Goal: Transaction & Acquisition: Purchase product/service

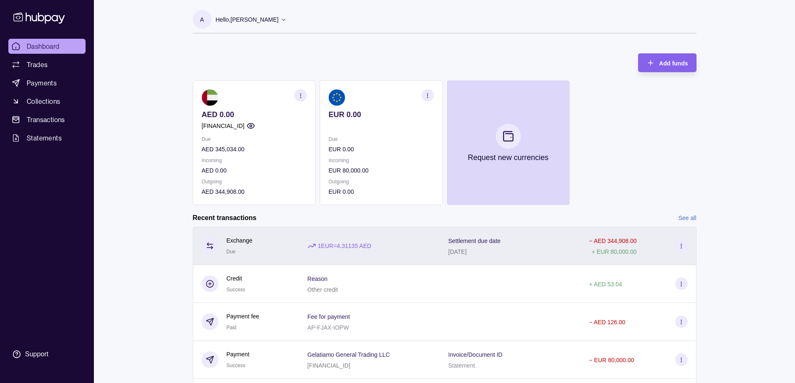
click at [401, 245] on div "1 EUR = 4.31135 AED" at bounding box center [370, 246] width 124 height 9
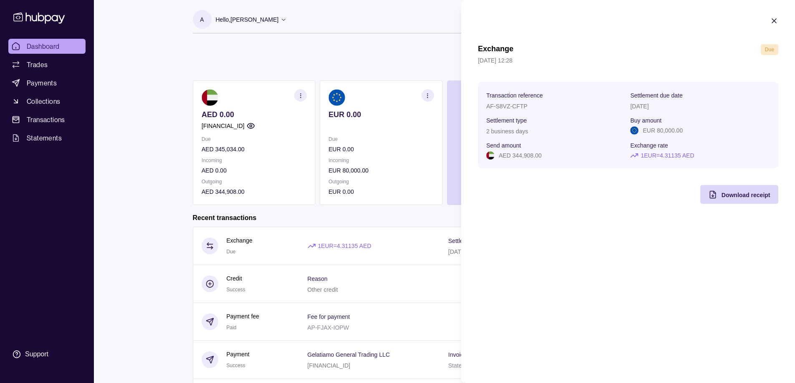
click at [773, 20] on icon "button" at bounding box center [774, 21] width 4 height 4
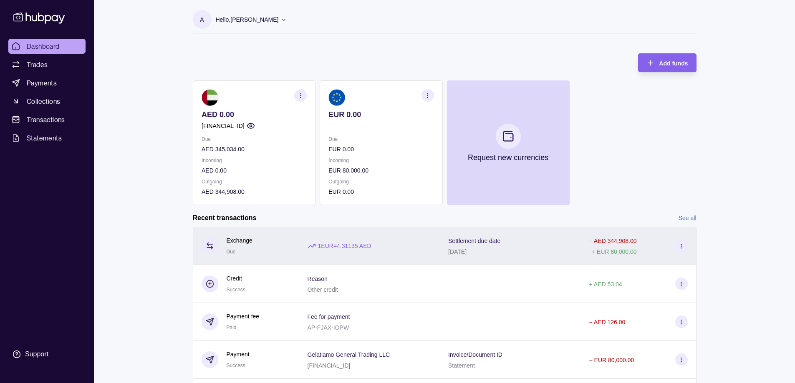
click at [682, 251] on section at bounding box center [681, 246] width 13 height 13
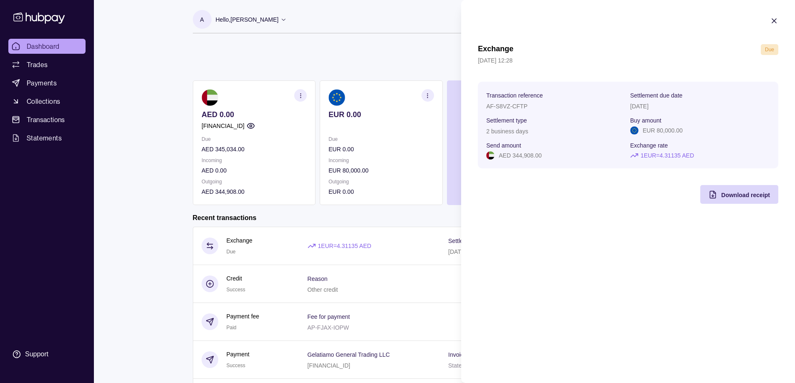
click at [775, 24] on icon "button" at bounding box center [774, 21] width 8 height 8
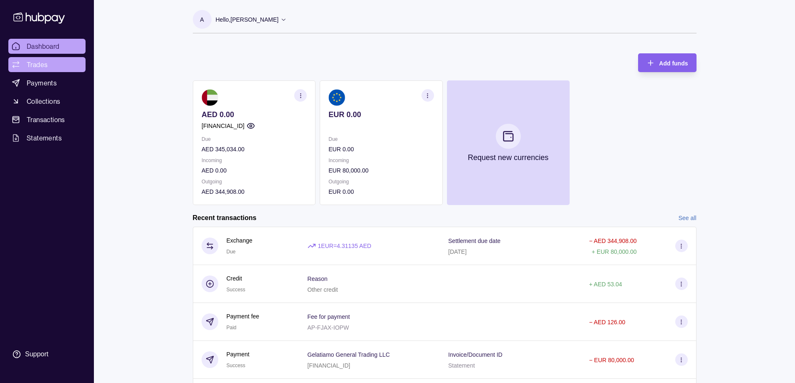
click at [37, 66] on span "Trades" at bounding box center [37, 65] width 21 height 10
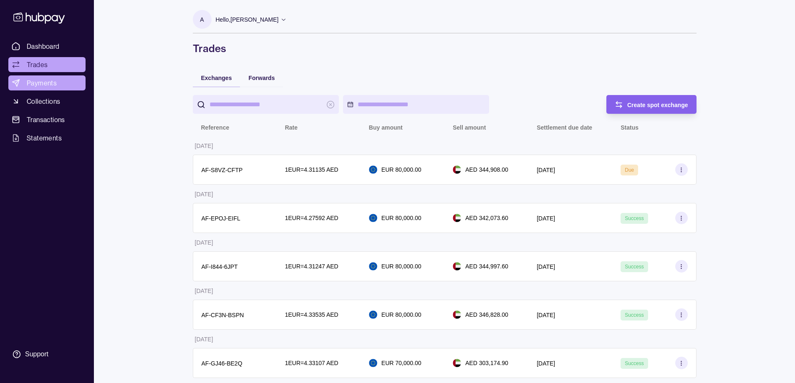
click at [39, 83] on span "Payments" at bounding box center [42, 83] width 30 height 10
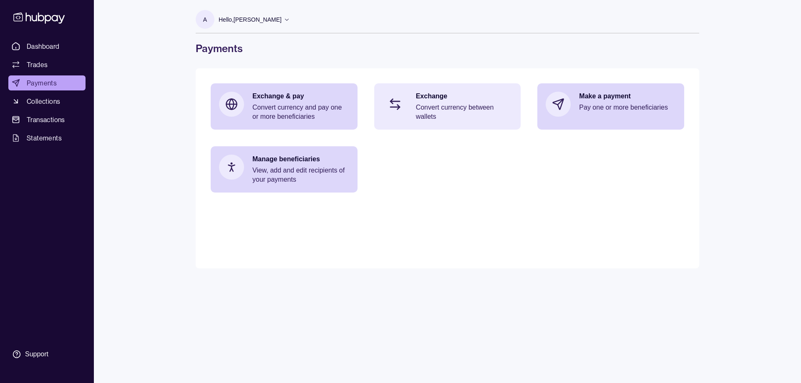
click at [494, 100] on p "Exchange" at bounding box center [464, 96] width 97 height 9
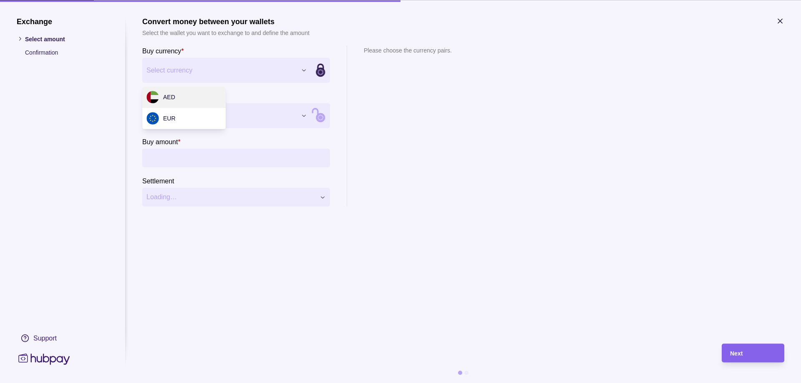
click at [236, 383] on div "Exchange Select amount Confirmation Support Convert money between your wallets …" at bounding box center [400, 383] width 801 height 0
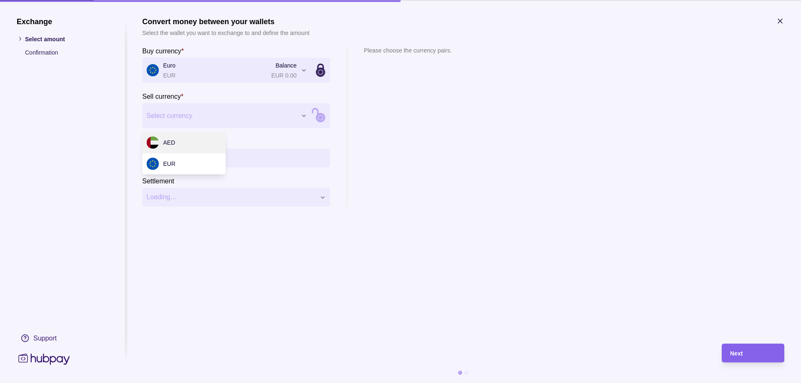
click at [180, 383] on div "Exchange Select amount Confirmation Support Convert money between your wallets …" at bounding box center [400, 383] width 801 height 0
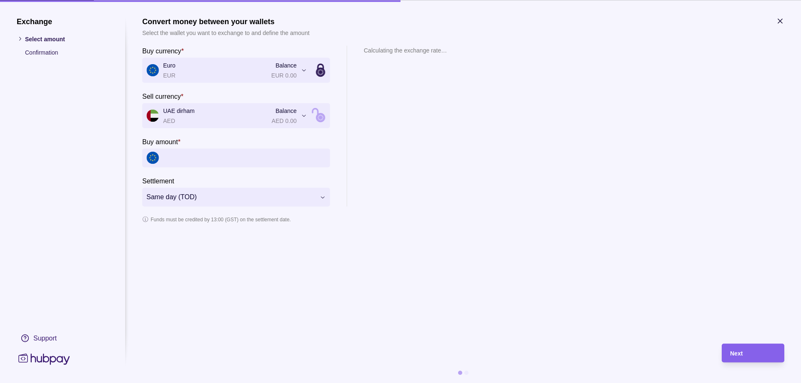
click at [185, 156] on input "Buy amount *" at bounding box center [244, 158] width 163 height 19
type input "******"
drag, startPoint x: 384, startPoint y: 78, endPoint x: 402, endPoint y: 79, distance: 17.6
click at [402, 79] on p "1 EUR = 4.29881 AED" at bounding box center [387, 76] width 46 height 9
copy p "4.29881"
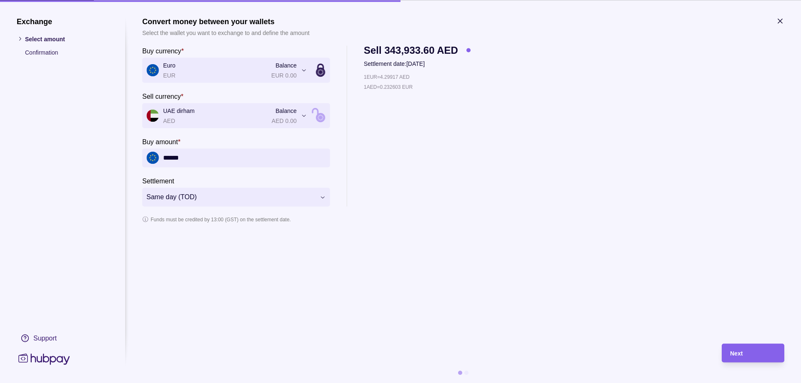
click at [398, 79] on p "1 EUR = 4.29917 AED" at bounding box center [387, 76] width 46 height 9
click at [398, 78] on p "1 EUR = 4.29917 AED" at bounding box center [387, 76] width 46 height 9
copy p "4.29917"
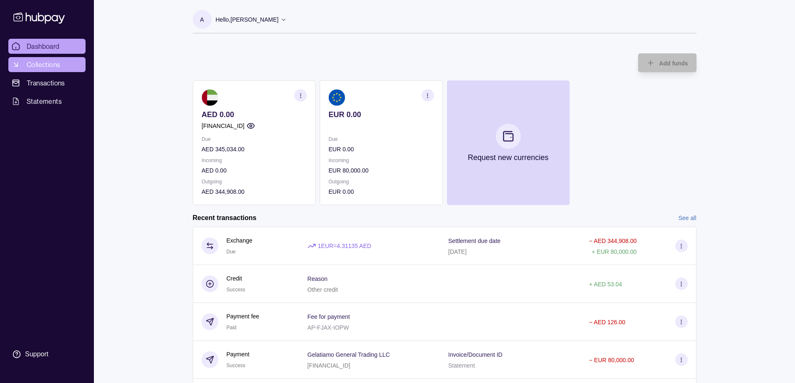
click at [56, 71] on link "Collections" at bounding box center [46, 64] width 77 height 15
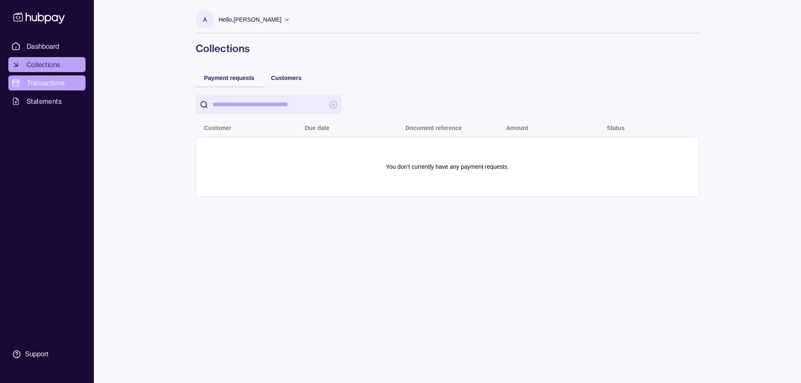
click at [46, 84] on span "Transactions" at bounding box center [46, 83] width 38 height 10
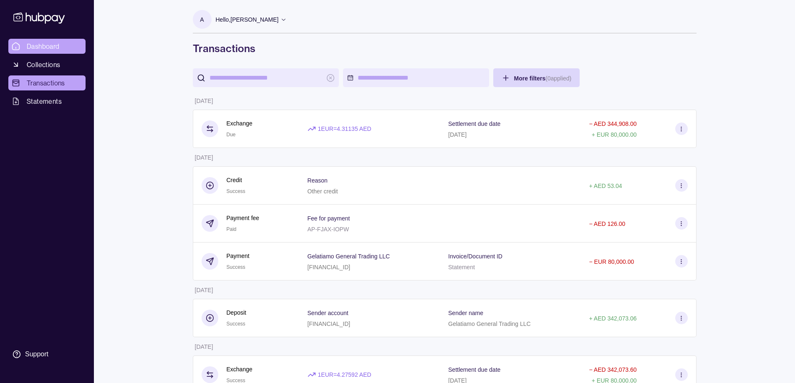
click at [37, 48] on span "Dashboard" at bounding box center [43, 46] width 33 height 10
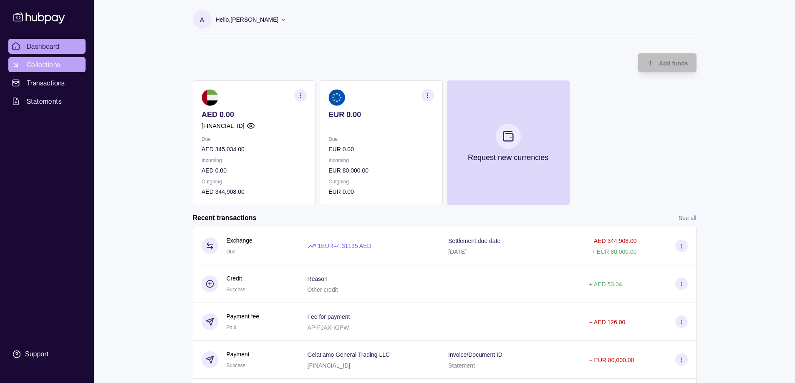
click at [76, 70] on link "Collections" at bounding box center [46, 64] width 77 height 15
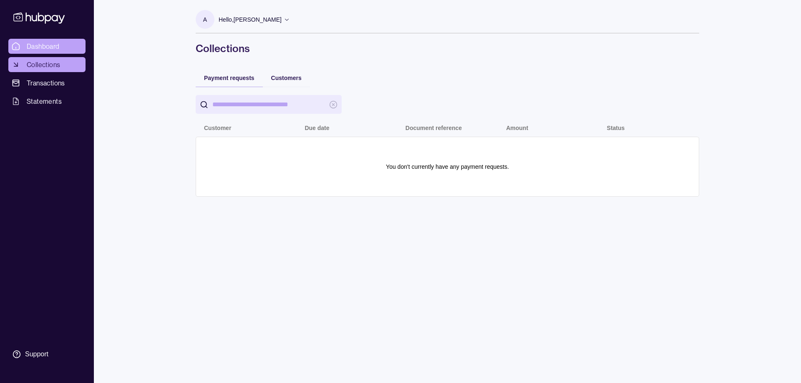
click at [54, 48] on span "Dashboard" at bounding box center [43, 46] width 33 height 10
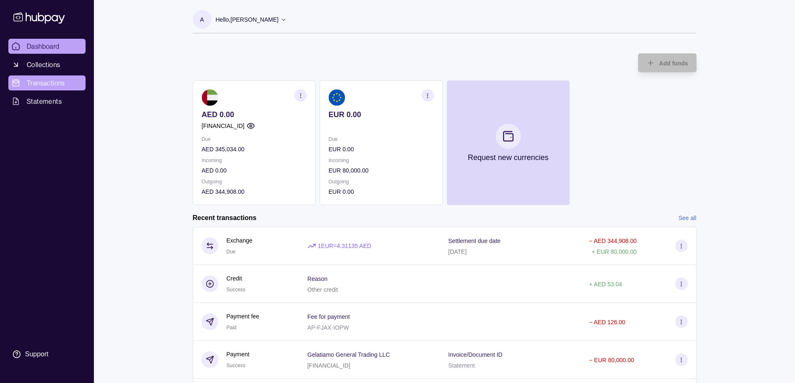
click at [60, 76] on link "Transactions" at bounding box center [46, 83] width 77 height 15
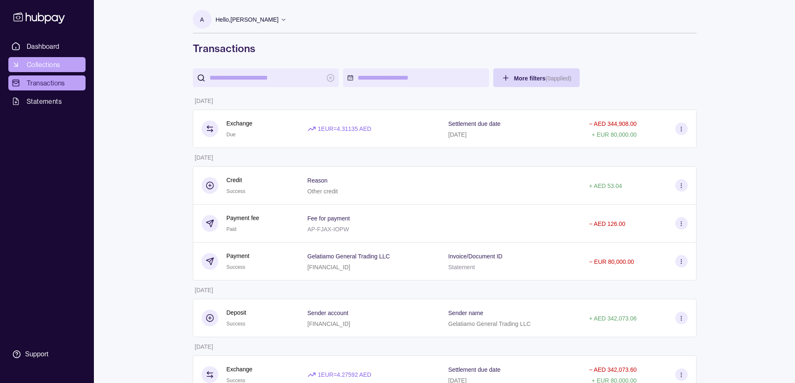
click at [60, 64] on span "Collections" at bounding box center [43, 65] width 33 height 10
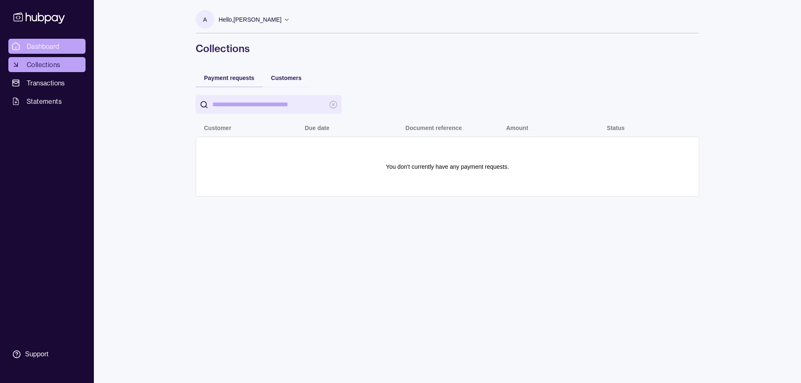
click at [51, 46] on span "Dashboard" at bounding box center [43, 46] width 33 height 10
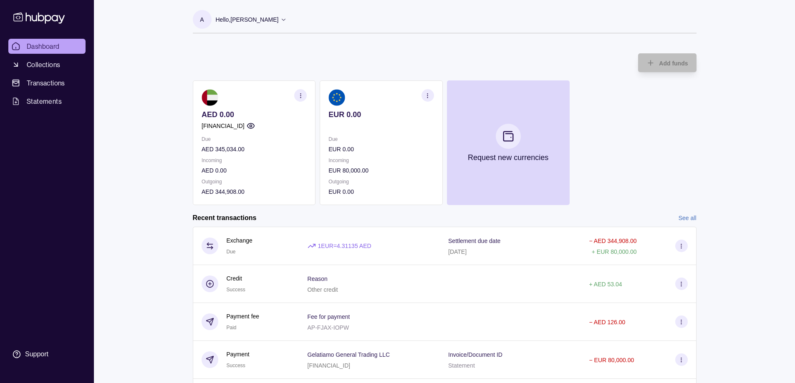
click at [250, 12] on div "Hello, Anmol Rekhi" at bounding box center [251, 20] width 71 height 18
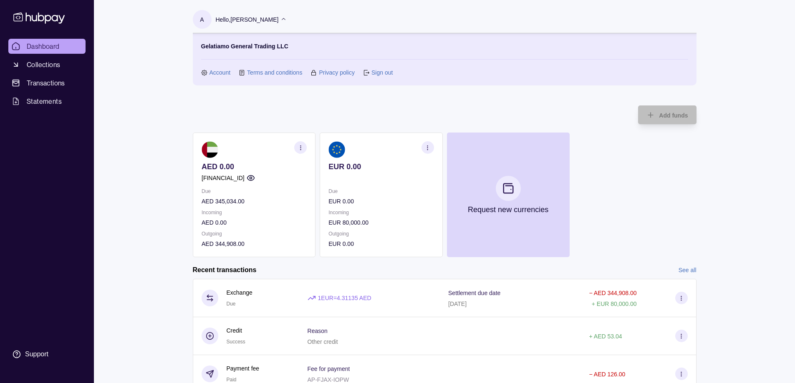
click at [212, 70] on link "Account" at bounding box center [219, 72] width 21 height 9
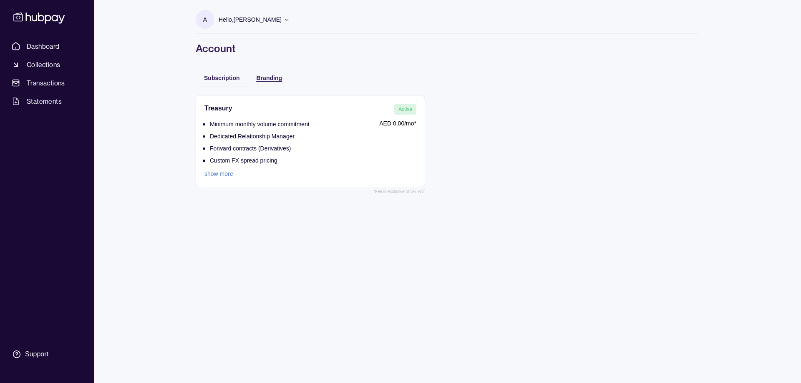
click at [258, 77] on span "Branding" at bounding box center [269, 78] width 25 height 7
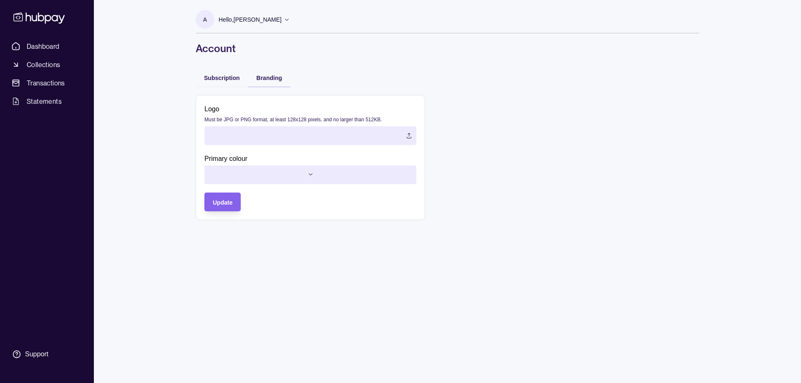
click at [210, 22] on section "A" at bounding box center [205, 19] width 19 height 19
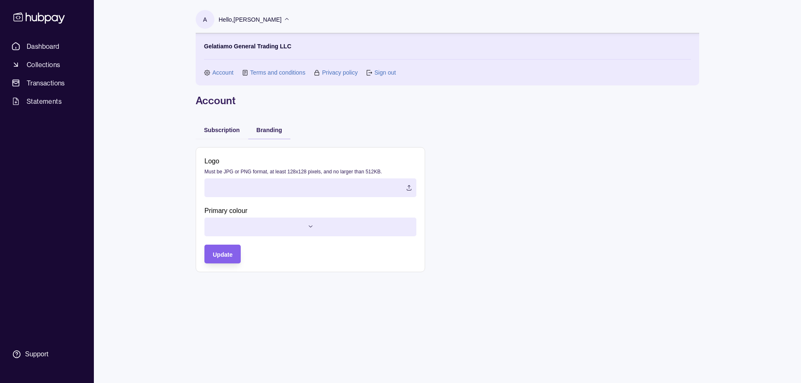
click at [271, 71] on link "Terms and conditions" at bounding box center [277, 72] width 55 height 9
click at [226, 72] on link "Account" at bounding box center [222, 72] width 21 height 9
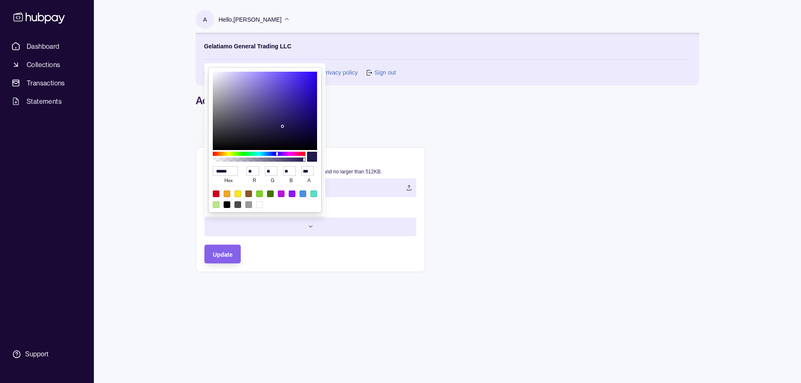
click at [228, 222] on html "Dashboard Collections Transactions Statements Support A Hello, Anmol Rekhi Gela…" at bounding box center [400, 191] width 801 height 383
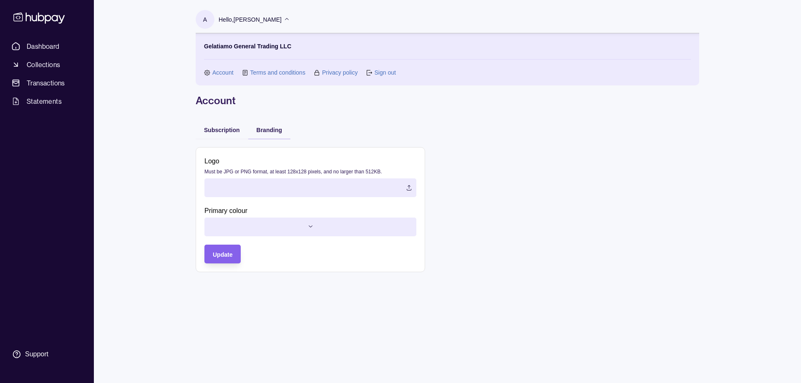
click at [344, 121] on html "Dashboard Collections Transactions Statements Support A Hello, Anmol Rekhi Gela…" at bounding box center [400, 191] width 801 height 383
click at [31, 49] on span "Dashboard" at bounding box center [43, 46] width 33 height 10
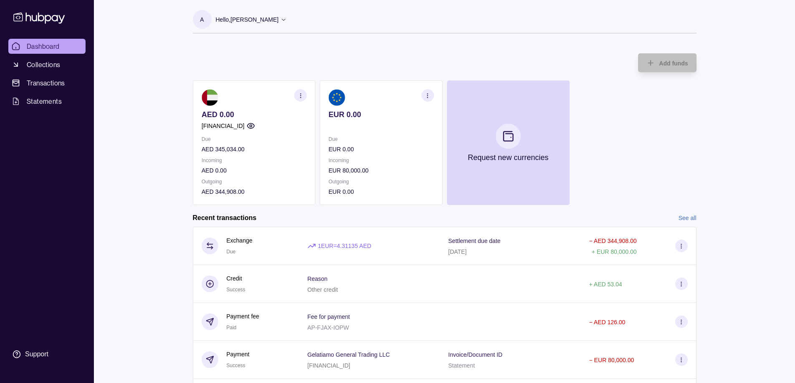
click at [298, 96] on icon "button" at bounding box center [300, 96] width 6 height 6
click at [225, 93] on link "View transactions" at bounding box center [238, 95] width 45 height 9
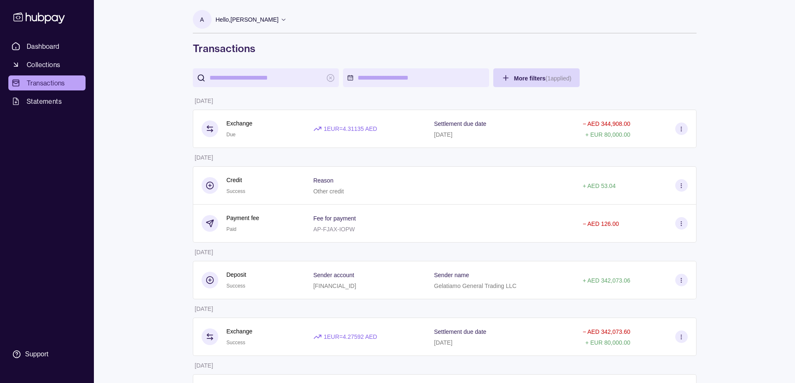
click at [61, 56] on ul "Dashboard Collections Transactions Statements" at bounding box center [46, 74] width 77 height 70
click at [49, 63] on span "Collections" at bounding box center [43, 65] width 33 height 10
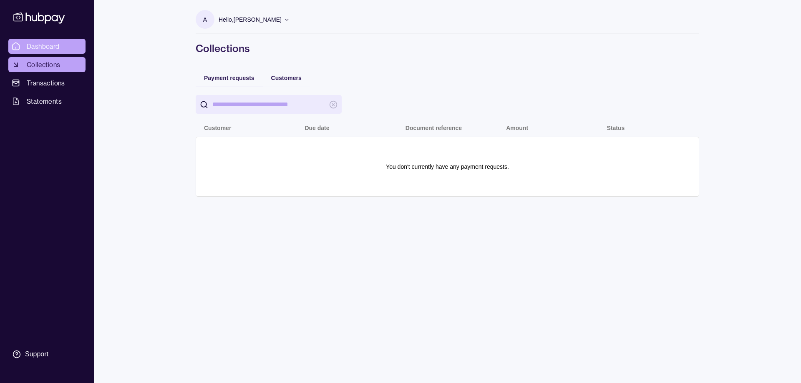
click at [49, 53] on link "Dashboard" at bounding box center [46, 46] width 77 height 15
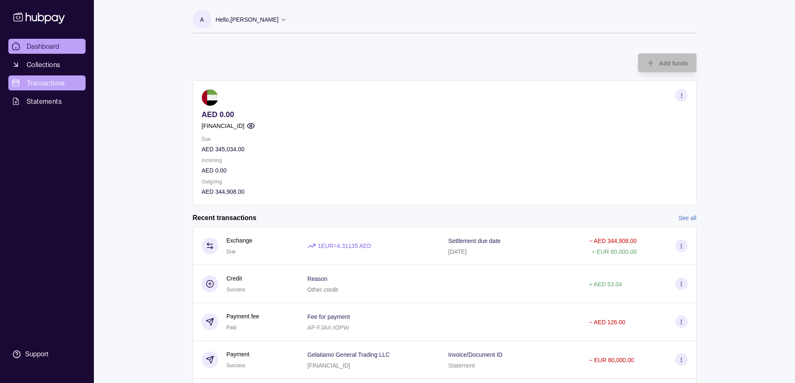
click at [52, 85] on span "Transactions" at bounding box center [46, 83] width 38 height 10
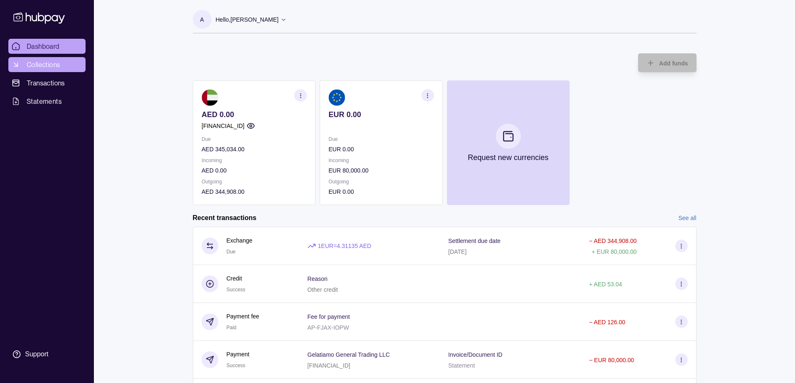
click at [53, 68] on span "Collections" at bounding box center [43, 65] width 33 height 10
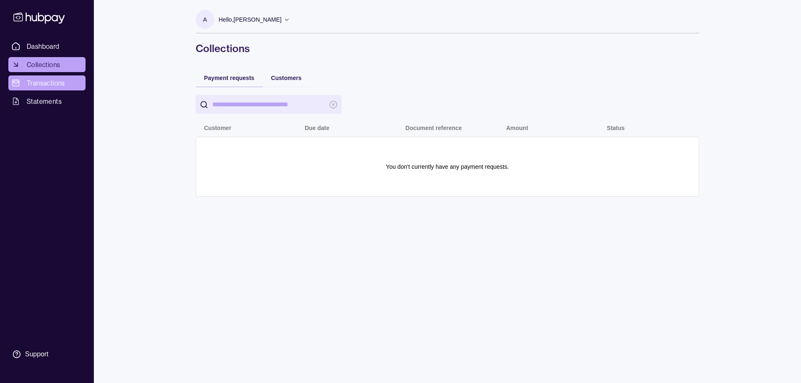
click at [43, 84] on span "Transactions" at bounding box center [46, 83] width 38 height 10
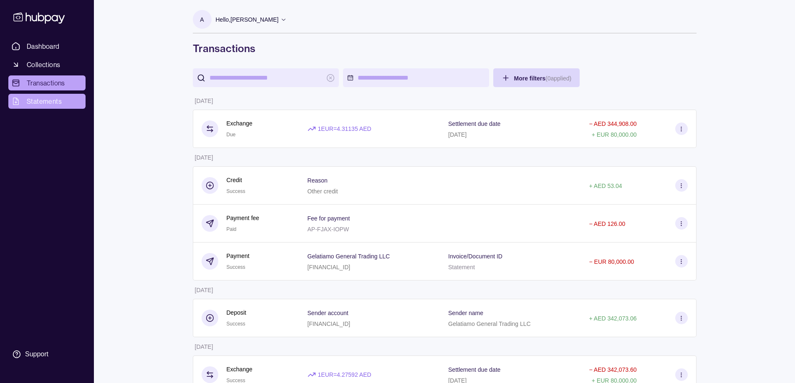
click at [47, 104] on span "Statements" at bounding box center [44, 101] width 35 height 10
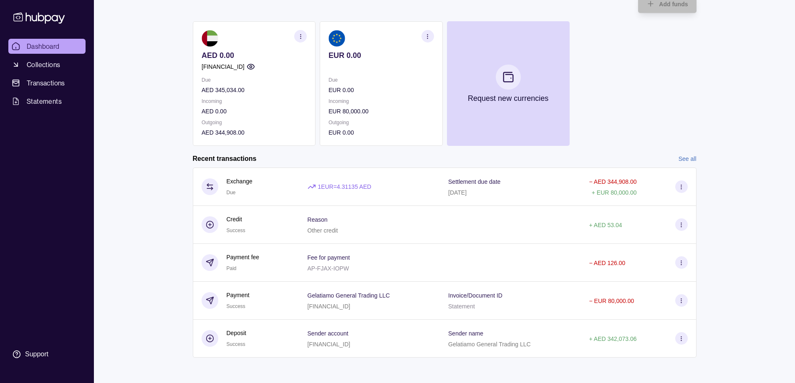
scroll to position [61, 0]
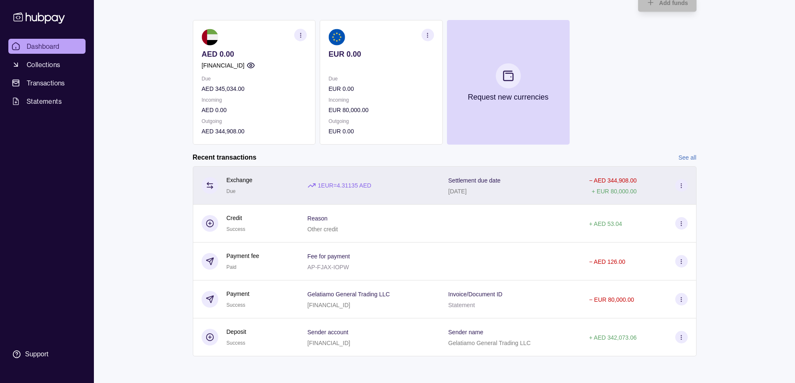
click at [427, 185] on div "1 EUR = 4.31135 AED" at bounding box center [370, 185] width 124 height 9
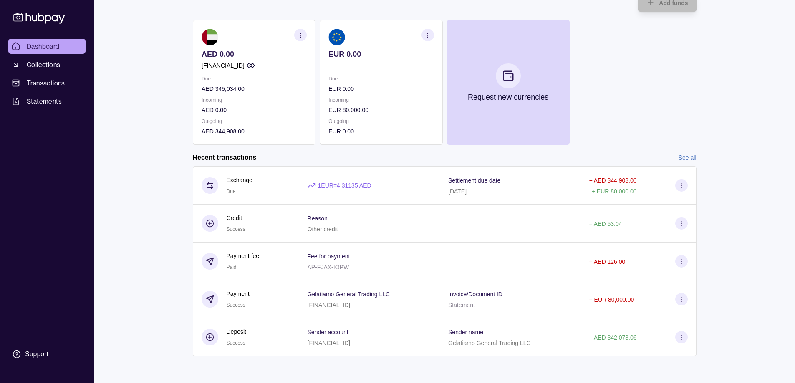
click at [127, 144] on html "Dashboard Collections Transactions Statements Support A Hello, Anmol Rekhi Gela…" at bounding box center [397, 161] width 795 height 444
click at [38, 68] on span "Collections" at bounding box center [43, 65] width 33 height 10
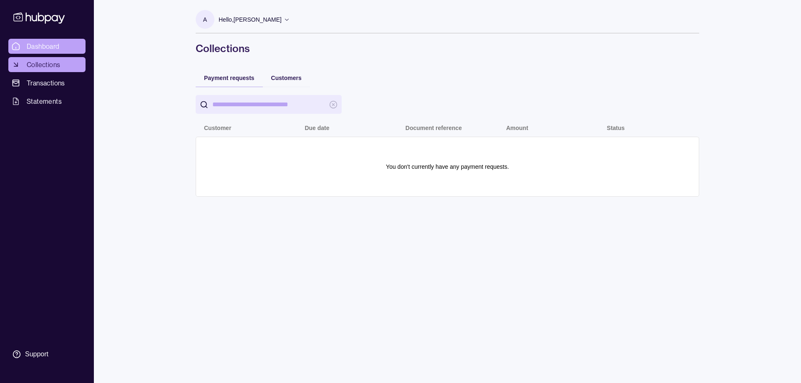
click at [38, 45] on span "Dashboard" at bounding box center [43, 46] width 33 height 10
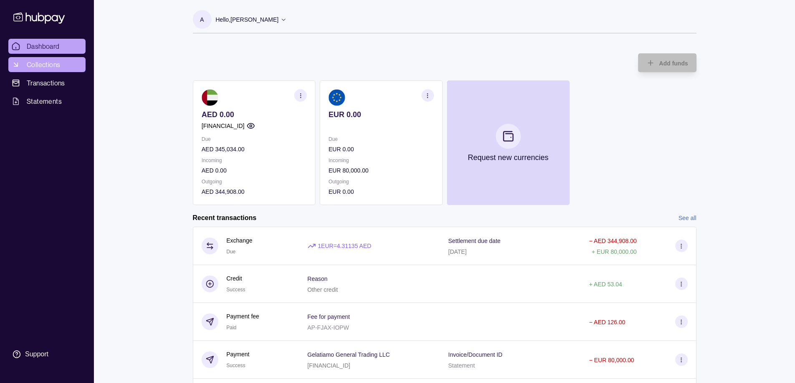
click at [67, 69] on link "Collections" at bounding box center [46, 64] width 77 height 15
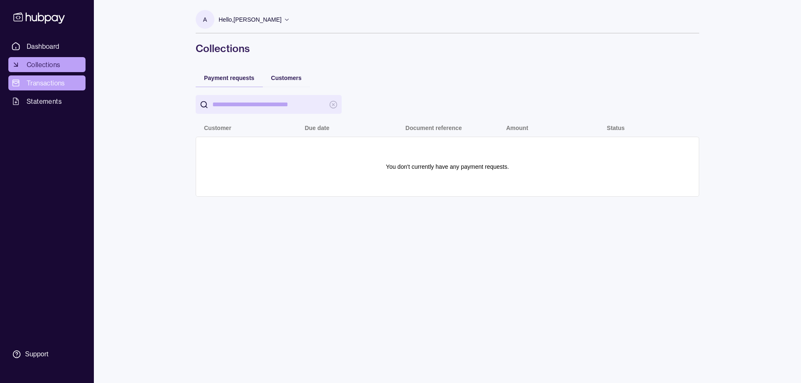
click at [69, 86] on link "Transactions" at bounding box center [46, 83] width 77 height 15
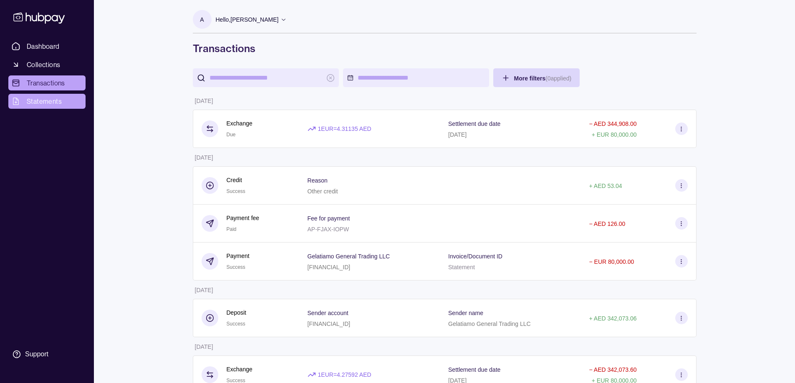
click at [56, 106] on span "Statements" at bounding box center [44, 101] width 35 height 10
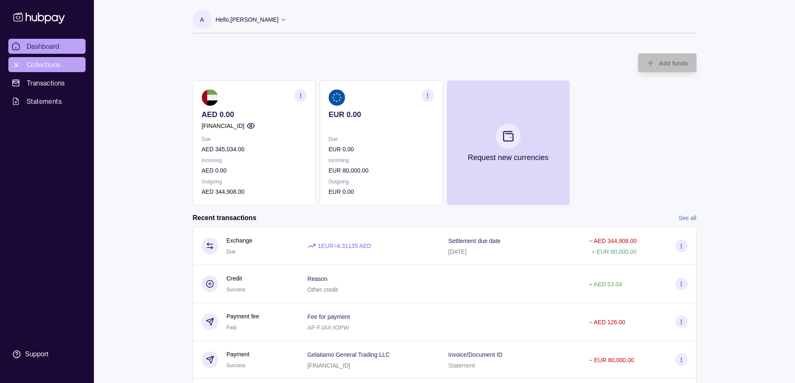
click at [53, 67] on span "Collections" at bounding box center [43, 65] width 33 height 10
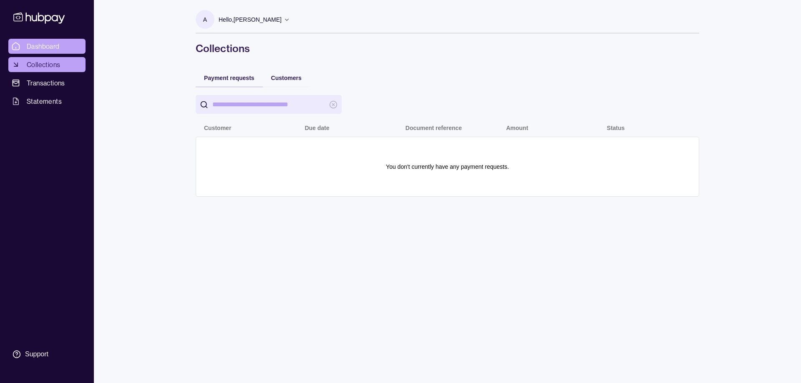
click at [56, 48] on span "Dashboard" at bounding box center [43, 46] width 33 height 10
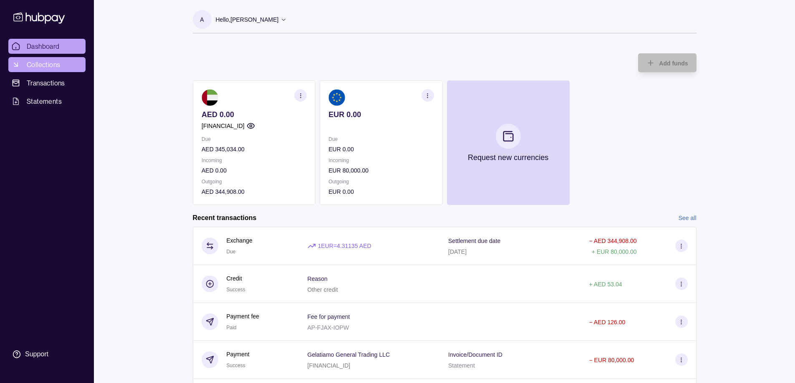
click at [58, 62] on span "Collections" at bounding box center [43, 65] width 33 height 10
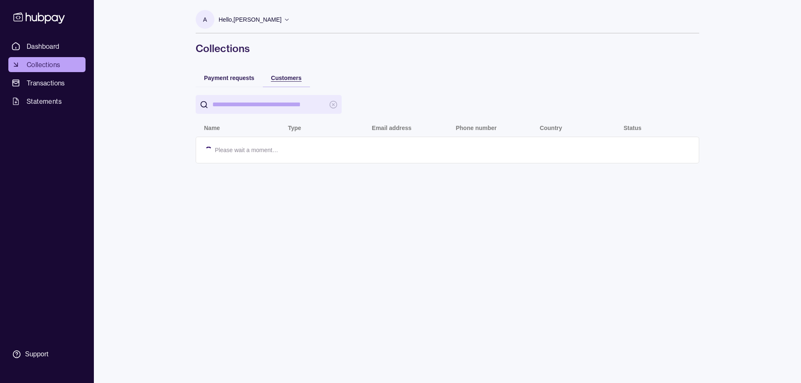
click at [290, 82] on div "Customers" at bounding box center [286, 78] width 30 height 10
click at [230, 73] on div "Payment requests" at bounding box center [229, 78] width 50 height 10
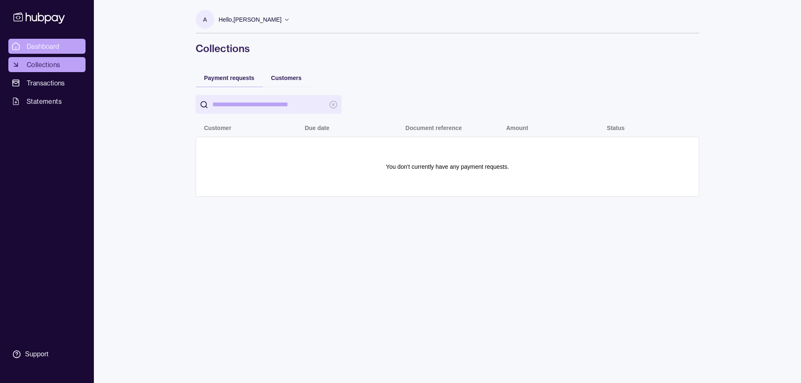
click at [62, 53] on link "Dashboard" at bounding box center [46, 46] width 77 height 15
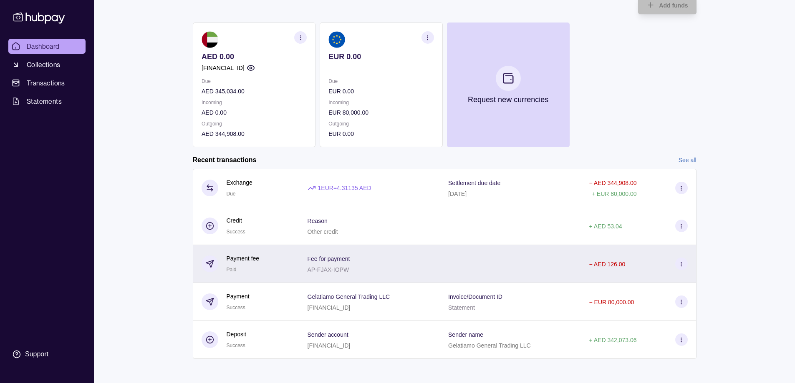
scroll to position [61, 0]
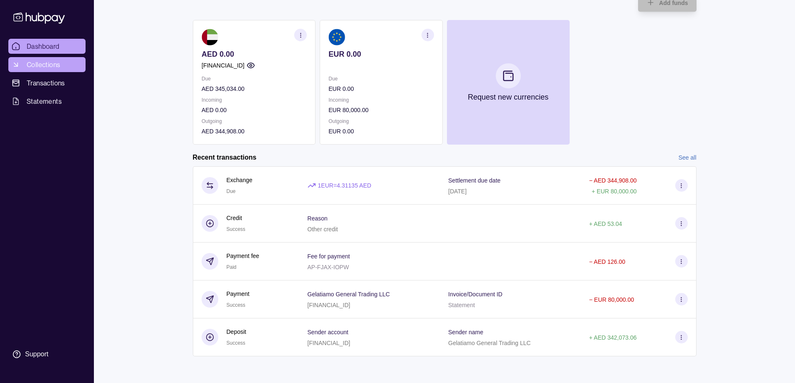
click at [52, 68] on span "Collections" at bounding box center [43, 65] width 33 height 10
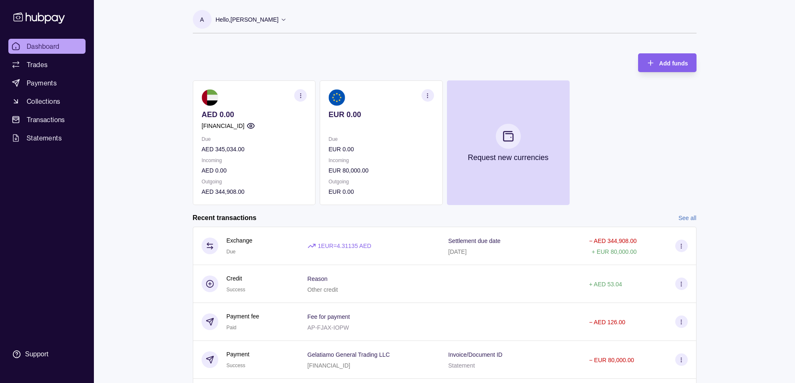
click at [65, 63] on link "Trades" at bounding box center [46, 64] width 77 height 15
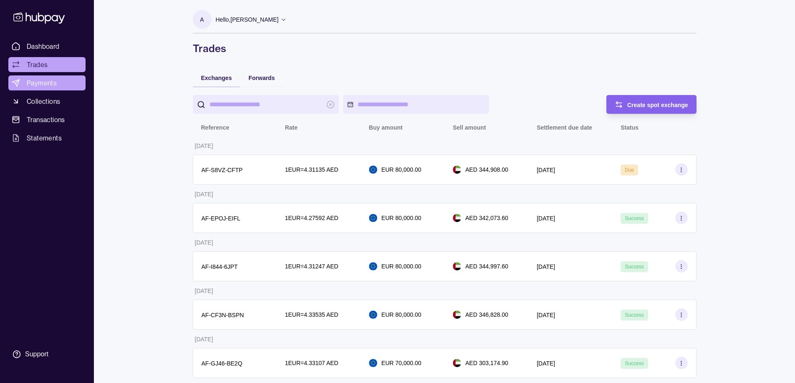
click at [39, 88] on link "Payments" at bounding box center [46, 83] width 77 height 15
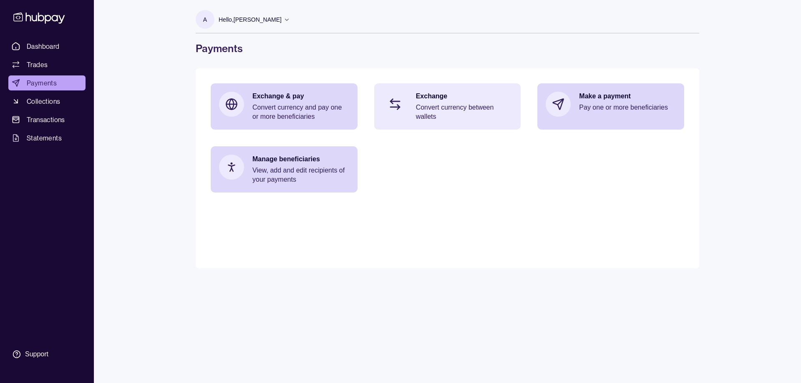
click at [408, 103] on section at bounding box center [395, 105] width 28 height 28
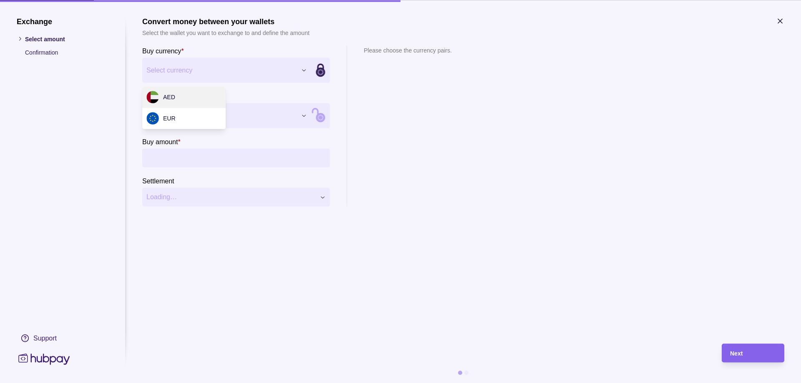
click at [238, 383] on div "Exchange Select amount Confirmation Support Convert money between your wallets …" at bounding box center [400, 383] width 801 height 0
click at [199, 383] on div "Exchange Select amount Confirmation Support Convert money between your wallets …" at bounding box center [400, 383] width 801 height 0
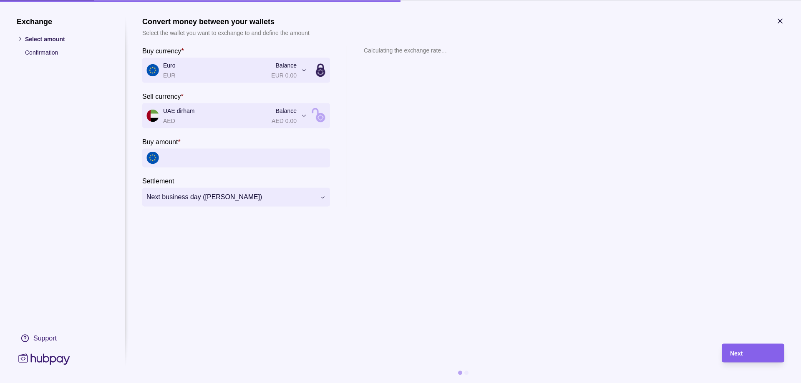
click at [200, 160] on input "Buy amount *" at bounding box center [244, 158] width 163 height 19
type input "******"
drag, startPoint x: 365, startPoint y: 78, endPoint x: 381, endPoint y: 77, distance: 15.9
click at [381, 77] on p "1 EUR = 4.29796 AED" at bounding box center [387, 76] width 46 height 9
click at [387, 77] on p "1 EUR = 4.29796 AED" at bounding box center [387, 76] width 46 height 9
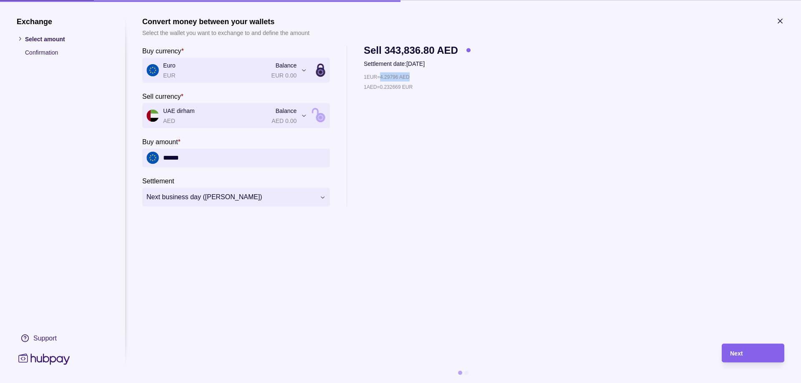
drag, startPoint x: 385, startPoint y: 77, endPoint x: 413, endPoint y: 77, distance: 28.4
click at [410, 77] on p "1 EUR = 4.29796 AED" at bounding box center [387, 76] width 46 height 9
copy p "4.29796 AED"
